Goal: Communication & Community: Connect with others

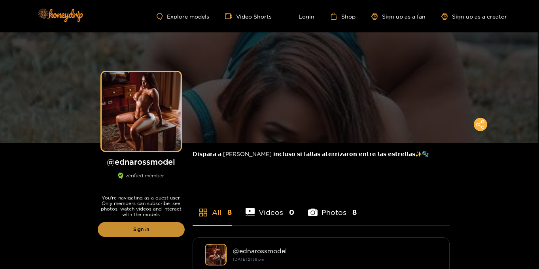
click at [156, 228] on link "Sign in" at bounding box center [141, 229] width 87 height 15
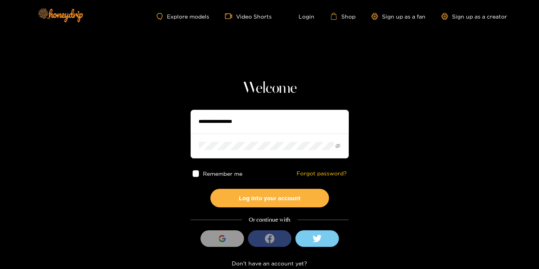
type input "**********"
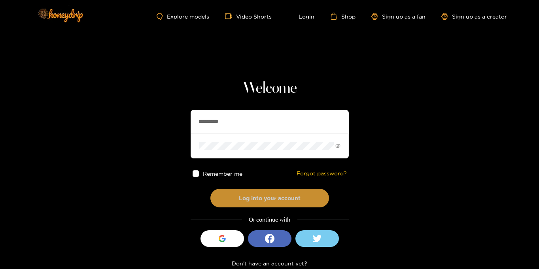
drag, startPoint x: 274, startPoint y: 200, endPoint x: 318, endPoint y: 175, distance: 49.7
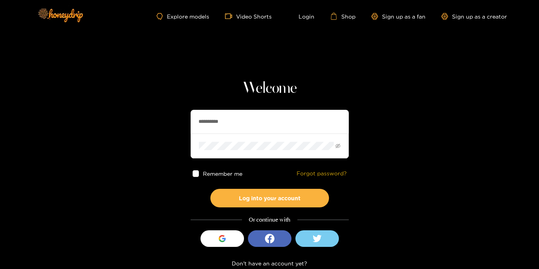
click at [274, 199] on button "Log into your account" at bounding box center [269, 198] width 119 height 19
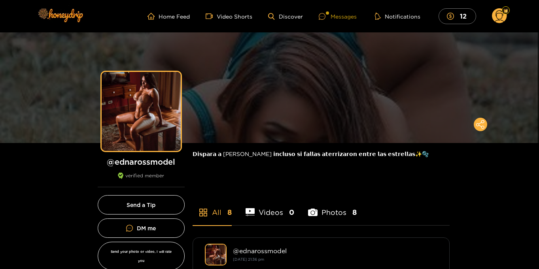
click at [341, 15] on div "Messages" at bounding box center [337, 16] width 38 height 9
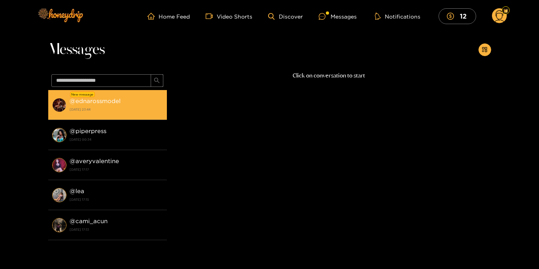
click at [122, 100] on div "@ ednarossmodel 16 August 2025 23:44" at bounding box center [116, 105] width 93 height 18
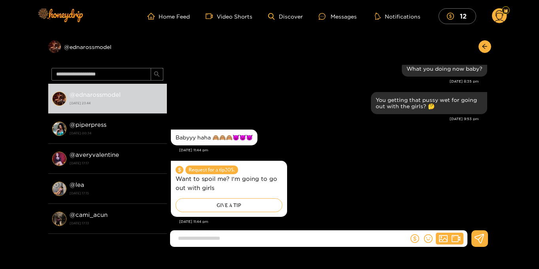
scroll to position [810, 0]
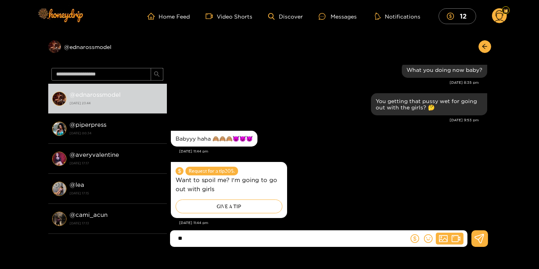
type input "*"
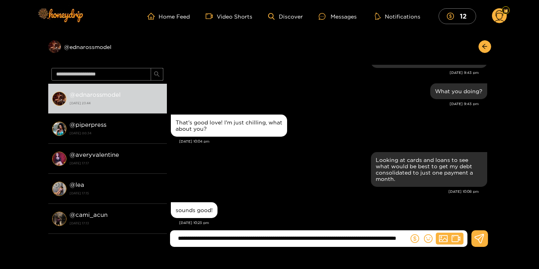
scroll to position [0, 0]
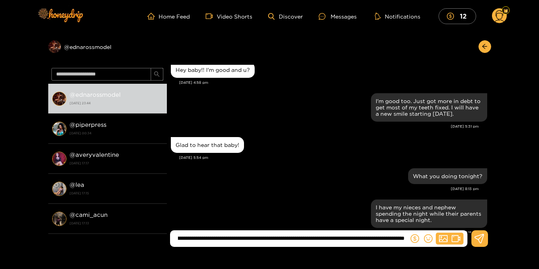
type input "**********"
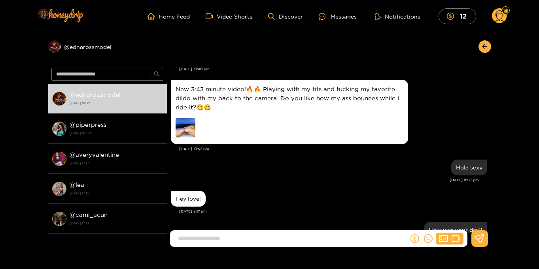
click at [188, 131] on img at bounding box center [185, 128] width 20 height 20
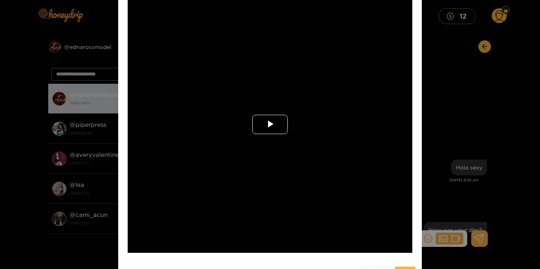
click at [270, 124] on span "Video Player" at bounding box center [270, 124] width 0 height 0
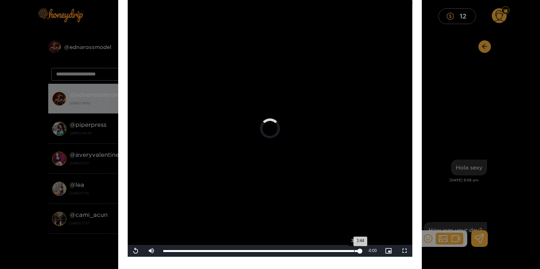
click at [353, 255] on div "Loaded : 100.00% 3:38 3:44" at bounding box center [261, 251] width 204 height 12
click at [350, 254] on div "Loaded : 100.00% 3:35 3:38" at bounding box center [261, 251] width 204 height 12
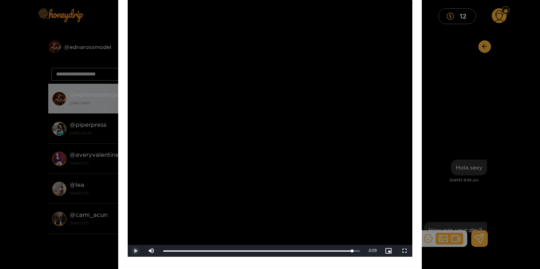
click at [136, 251] on span "Video Player" at bounding box center [136, 251] width 0 height 0
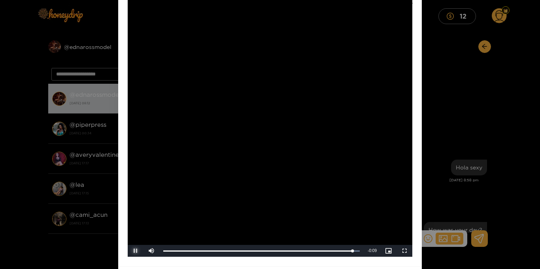
click at [136, 251] on span "Video Player" at bounding box center [136, 251] width 0 height 0
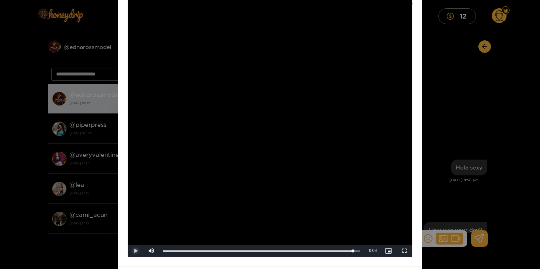
click at [136, 251] on span "Video Player" at bounding box center [136, 251] width 0 height 0
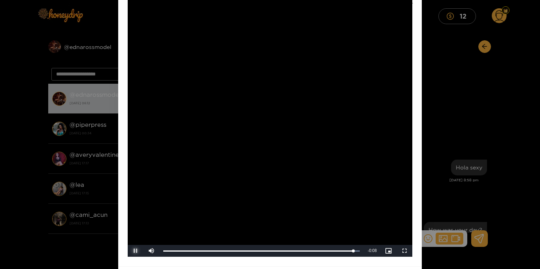
click at [136, 251] on span "Video Player" at bounding box center [136, 251] width 0 height 0
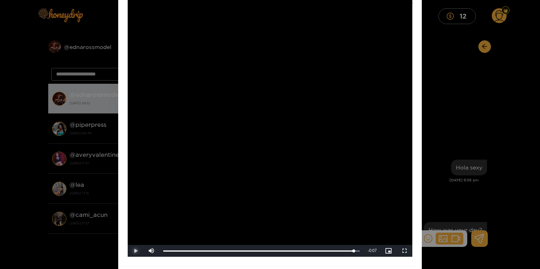
click at [136, 251] on span "Video Player" at bounding box center [136, 251] width 0 height 0
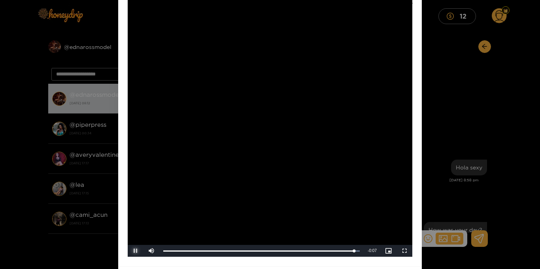
click at [136, 251] on span "Video Player" at bounding box center [136, 251] width 0 height 0
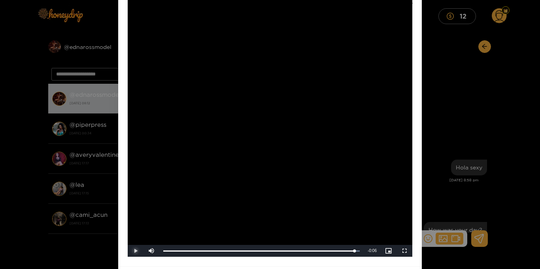
click at [136, 251] on span "Video Player" at bounding box center [136, 251] width 0 height 0
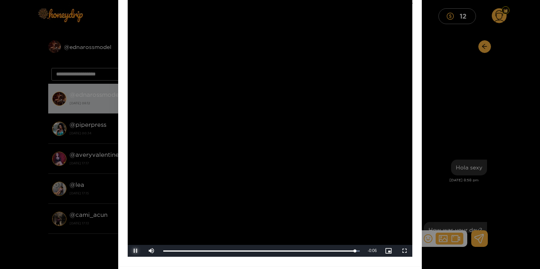
click at [136, 251] on span "Video Player" at bounding box center [136, 251] width 0 height 0
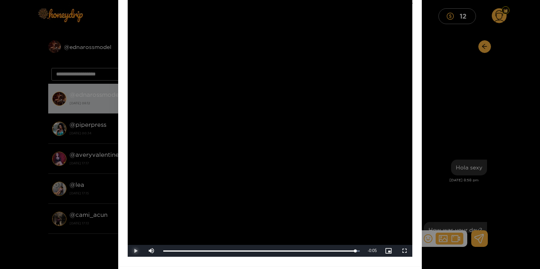
click at [136, 251] on span "Video Player" at bounding box center [136, 251] width 0 height 0
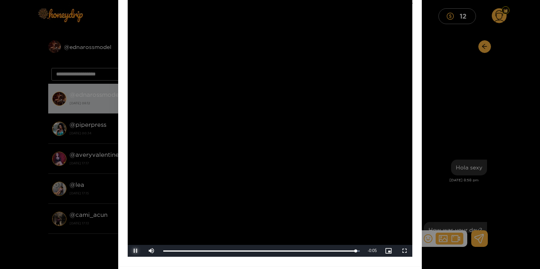
click at [136, 251] on span "Video Player" at bounding box center [136, 251] width 0 height 0
click at [404, 251] on span "Video Player" at bounding box center [404, 251] width 0 height 0
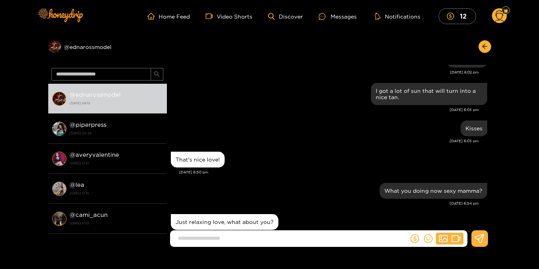
scroll to position [497, 0]
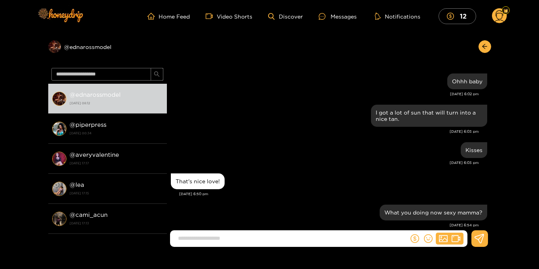
click at [501, 18] on icon at bounding box center [498, 17] width 9 height 14
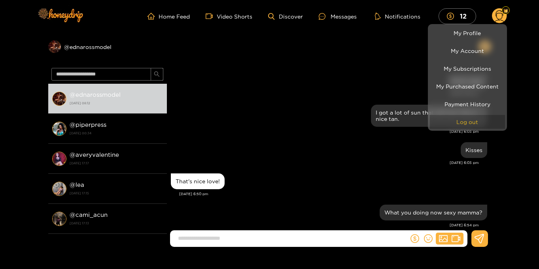
click at [460, 120] on button "Log out" at bounding box center [467, 122] width 75 height 14
